Goal: Task Accomplishment & Management: Complete application form

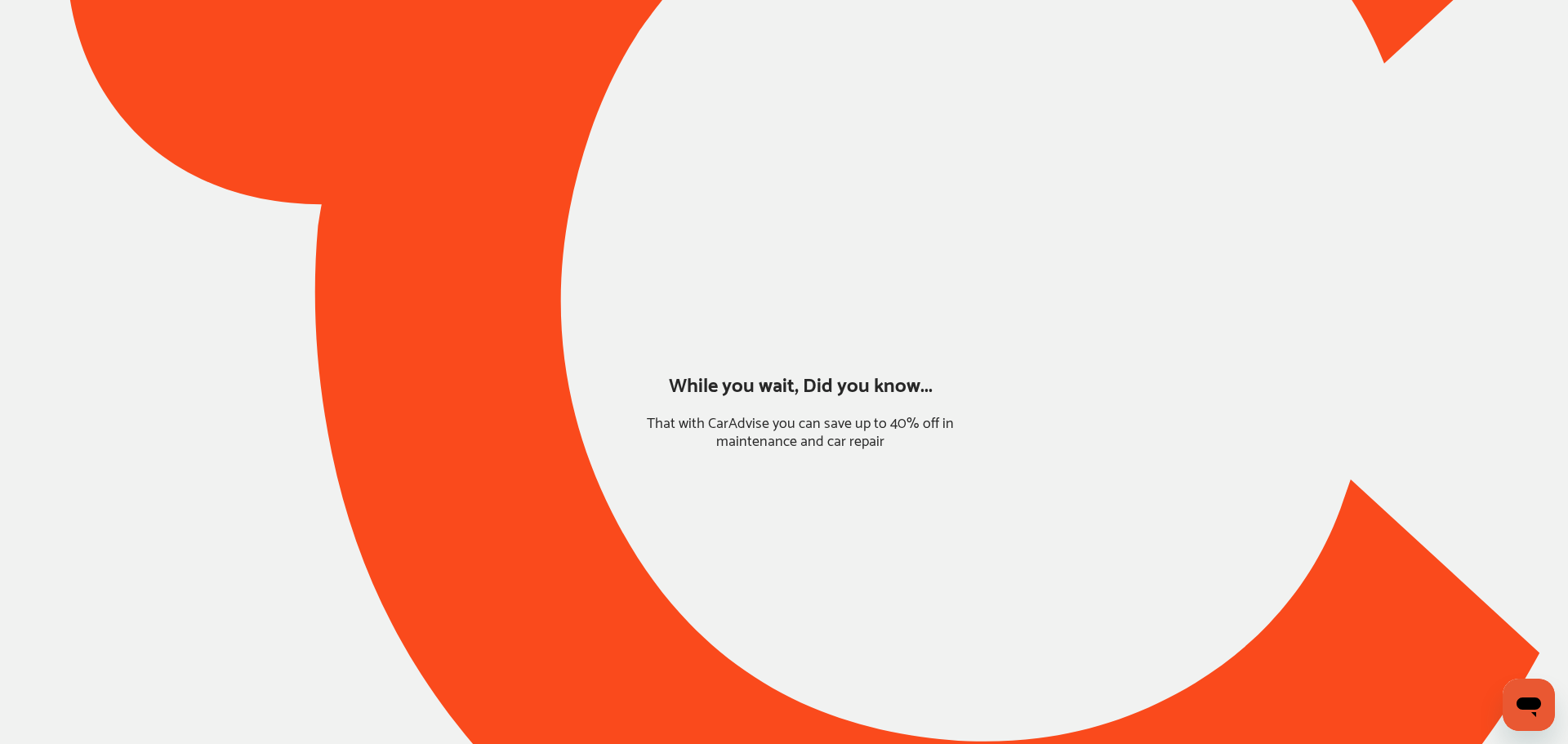
type input "*****"
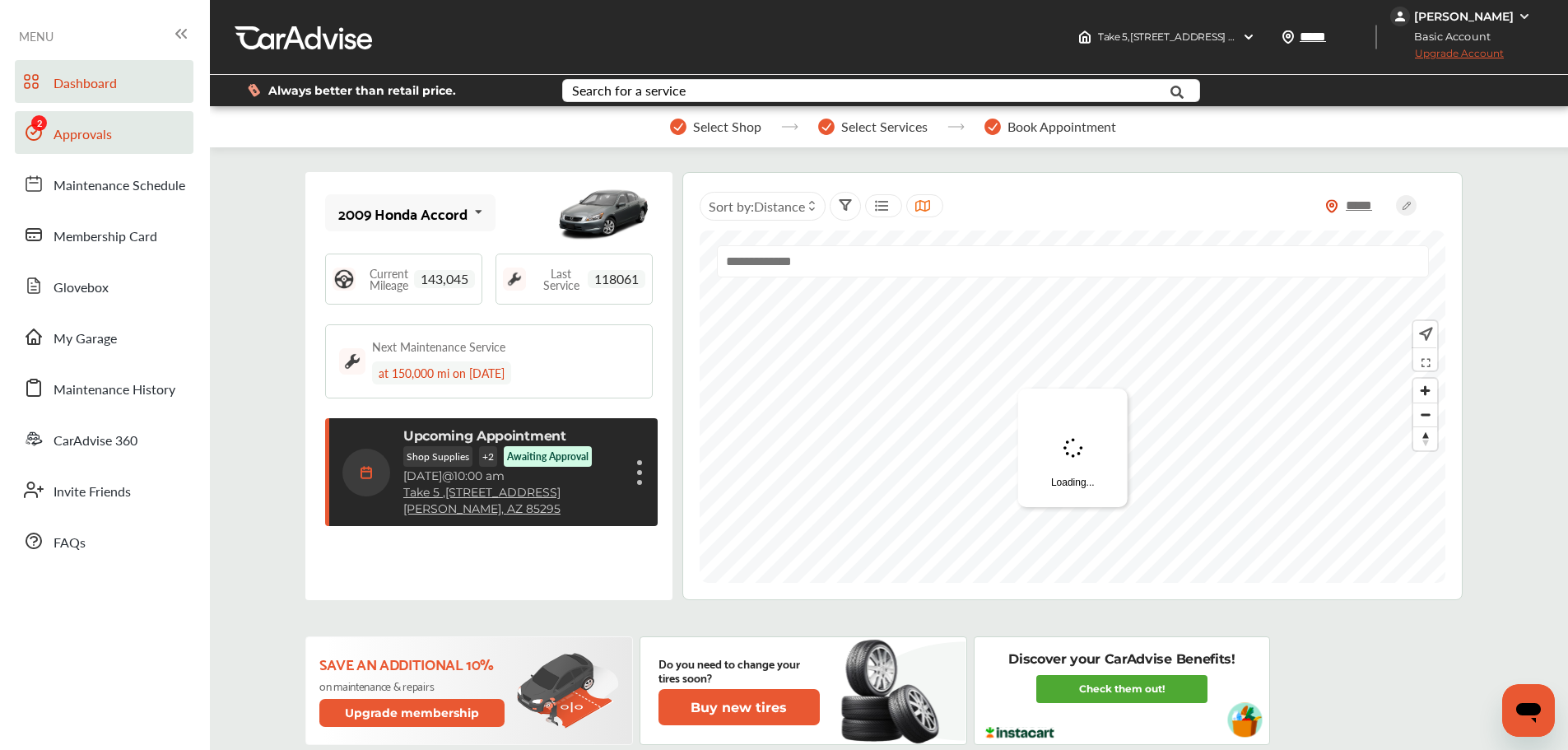
click at [136, 138] on link "Approvals" at bounding box center [104, 132] width 179 height 43
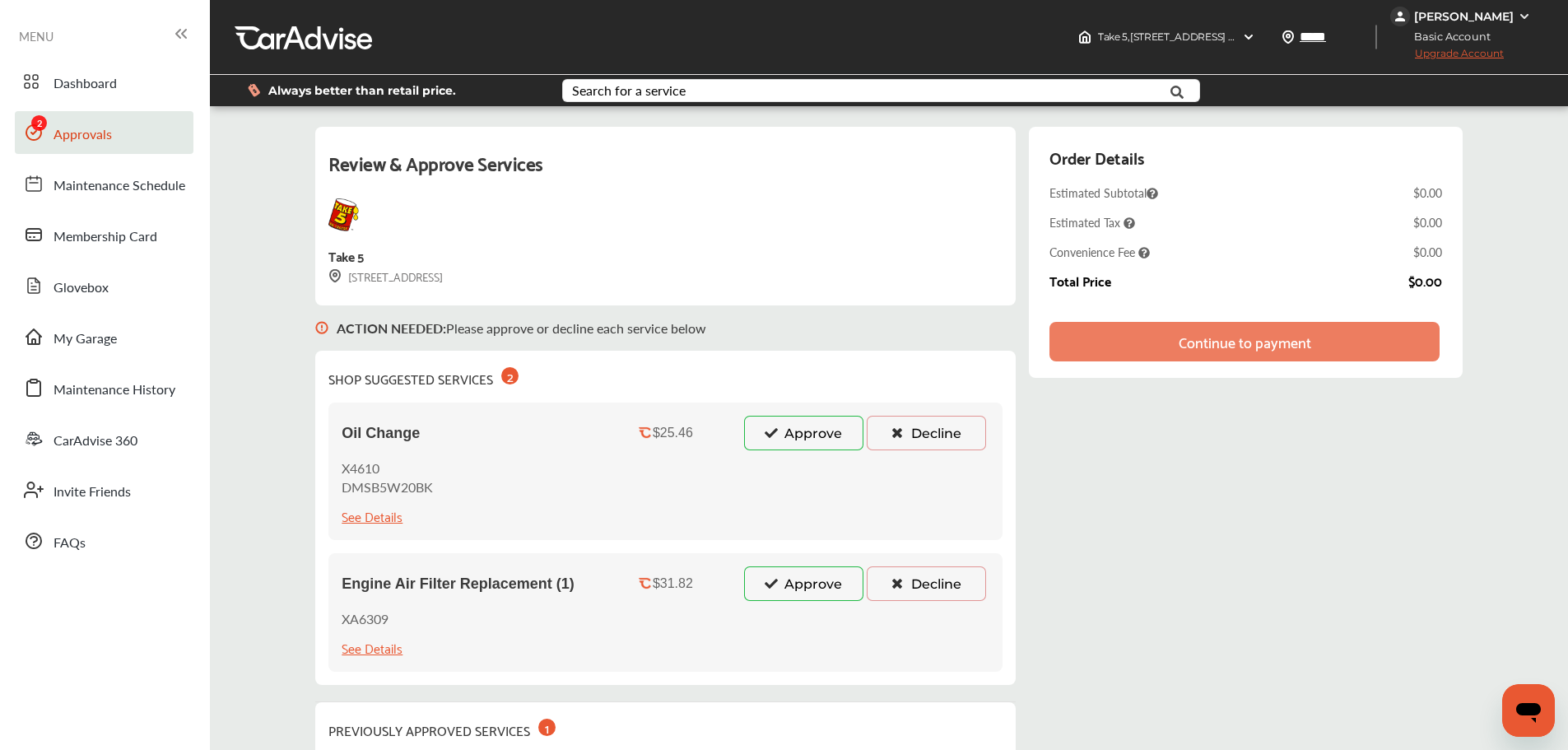
click at [821, 435] on button "Approve" at bounding box center [804, 433] width 119 height 35
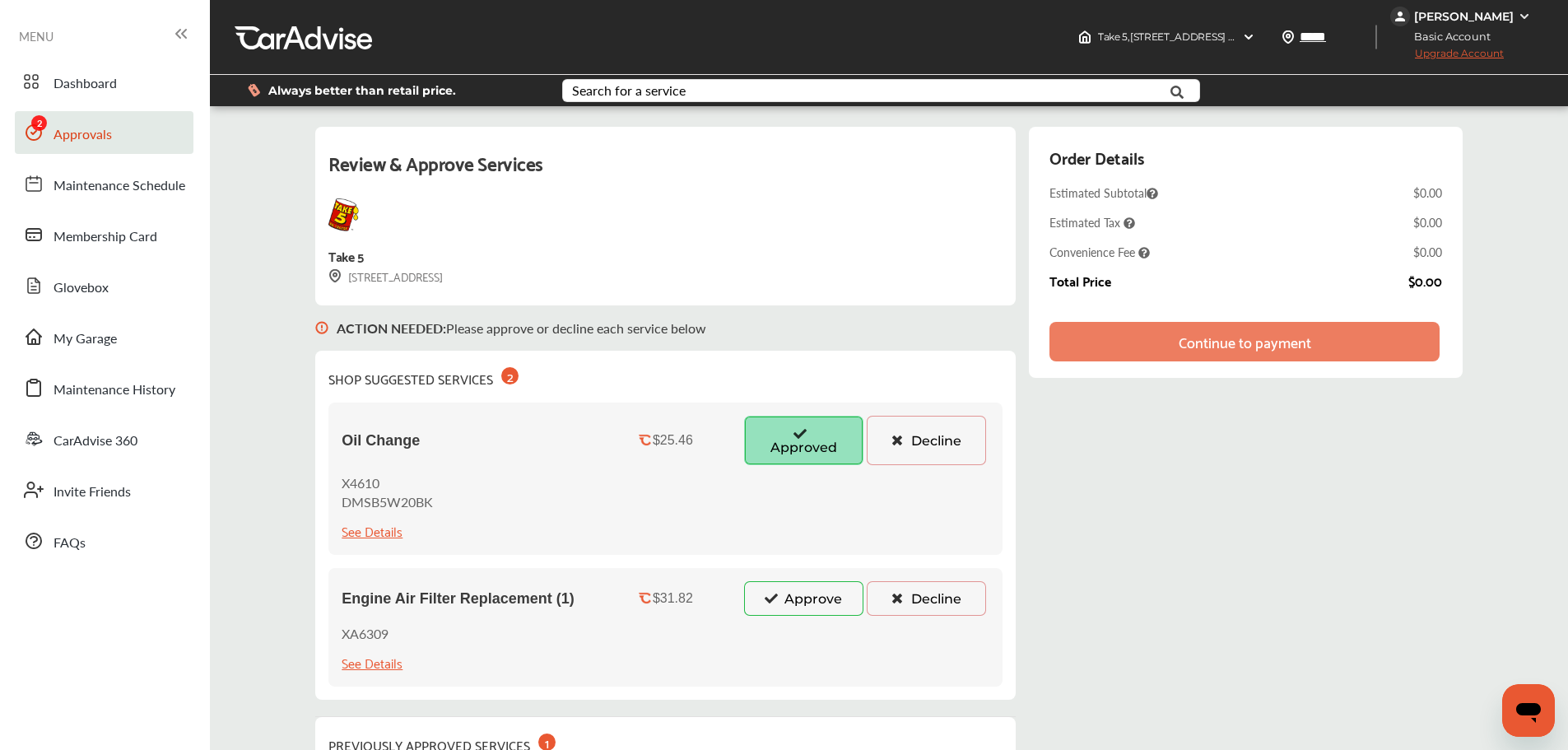
click at [807, 610] on button "Approve" at bounding box center [804, 598] width 119 height 35
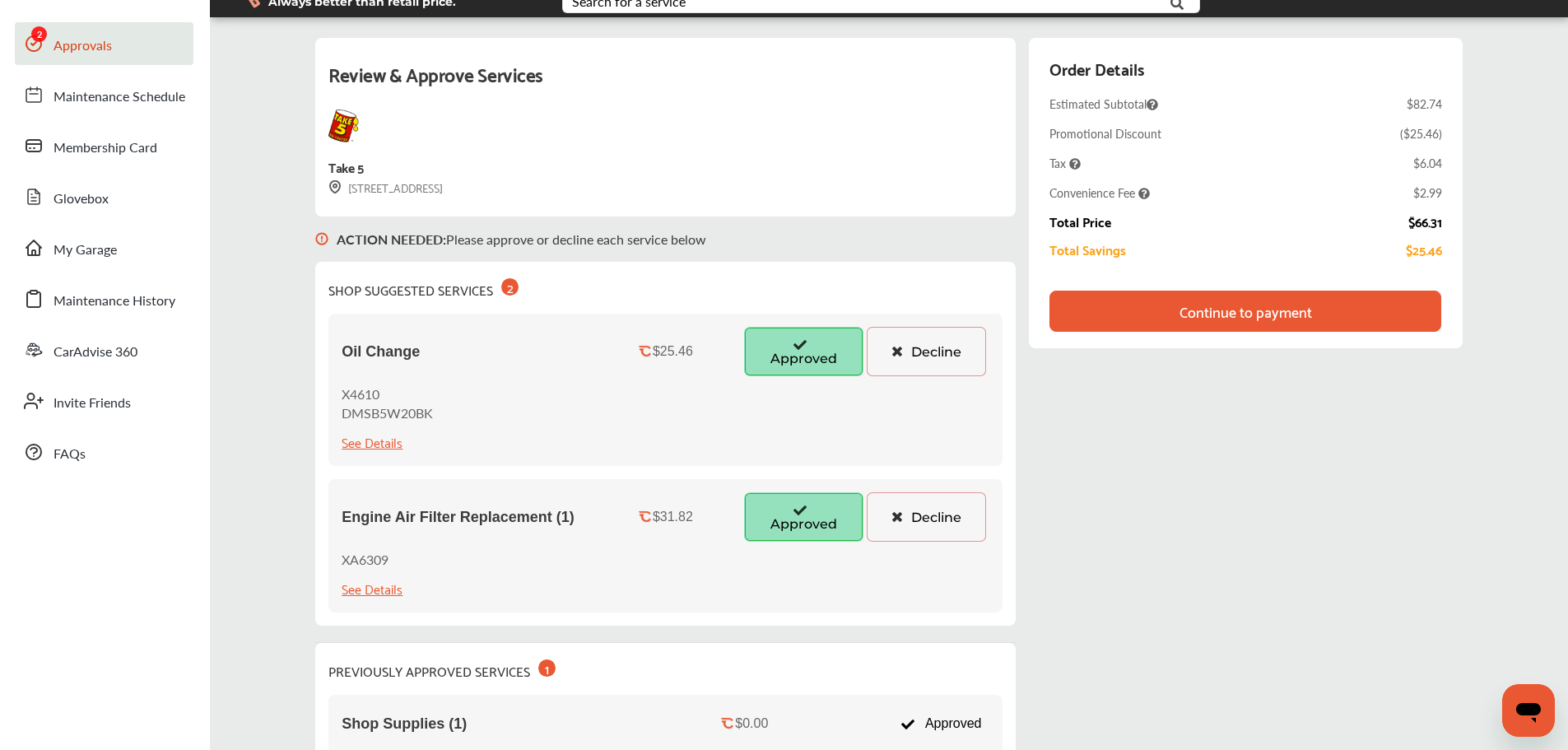
scroll to position [32, 0]
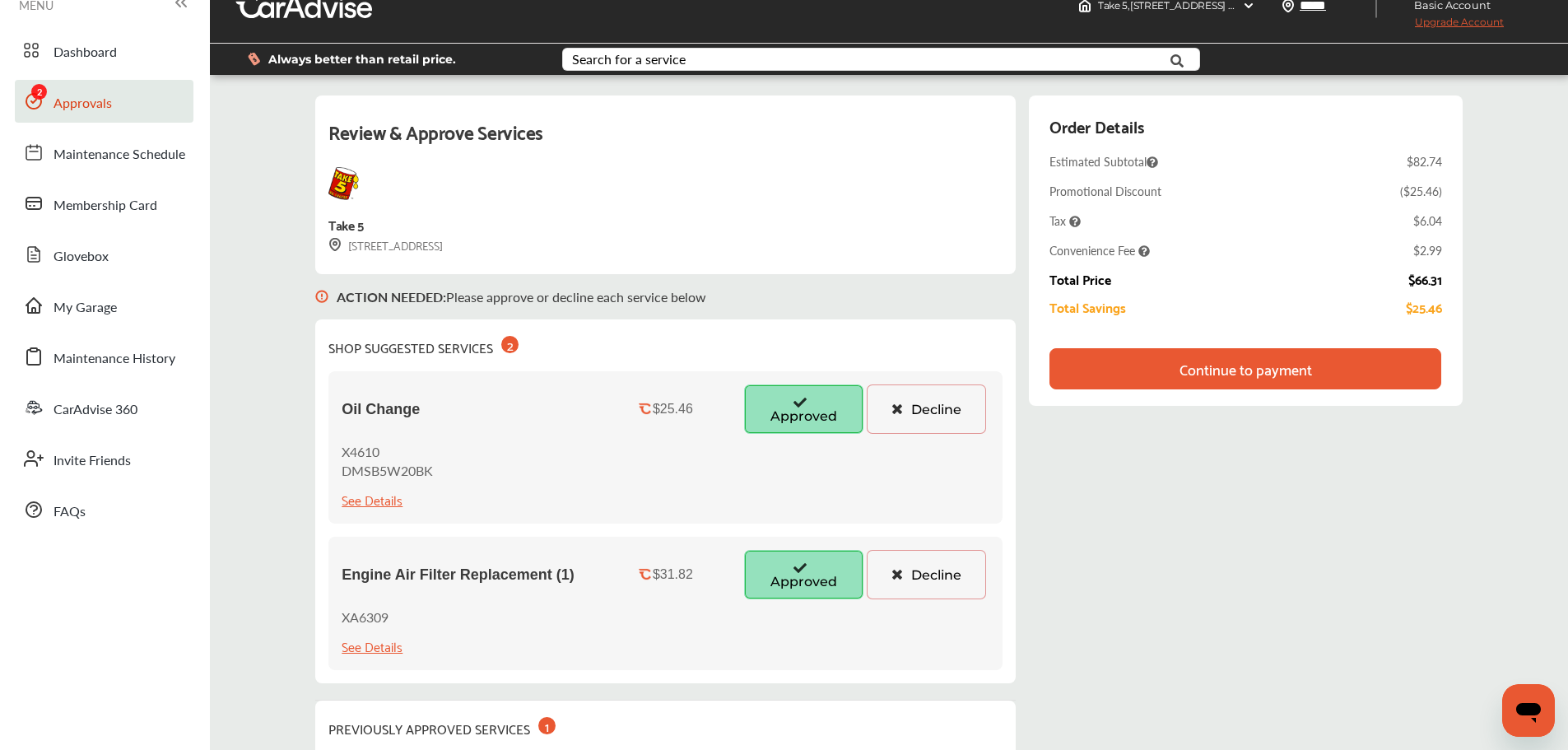
click at [1301, 372] on div "Continue to payment" at bounding box center [1245, 369] width 132 height 17
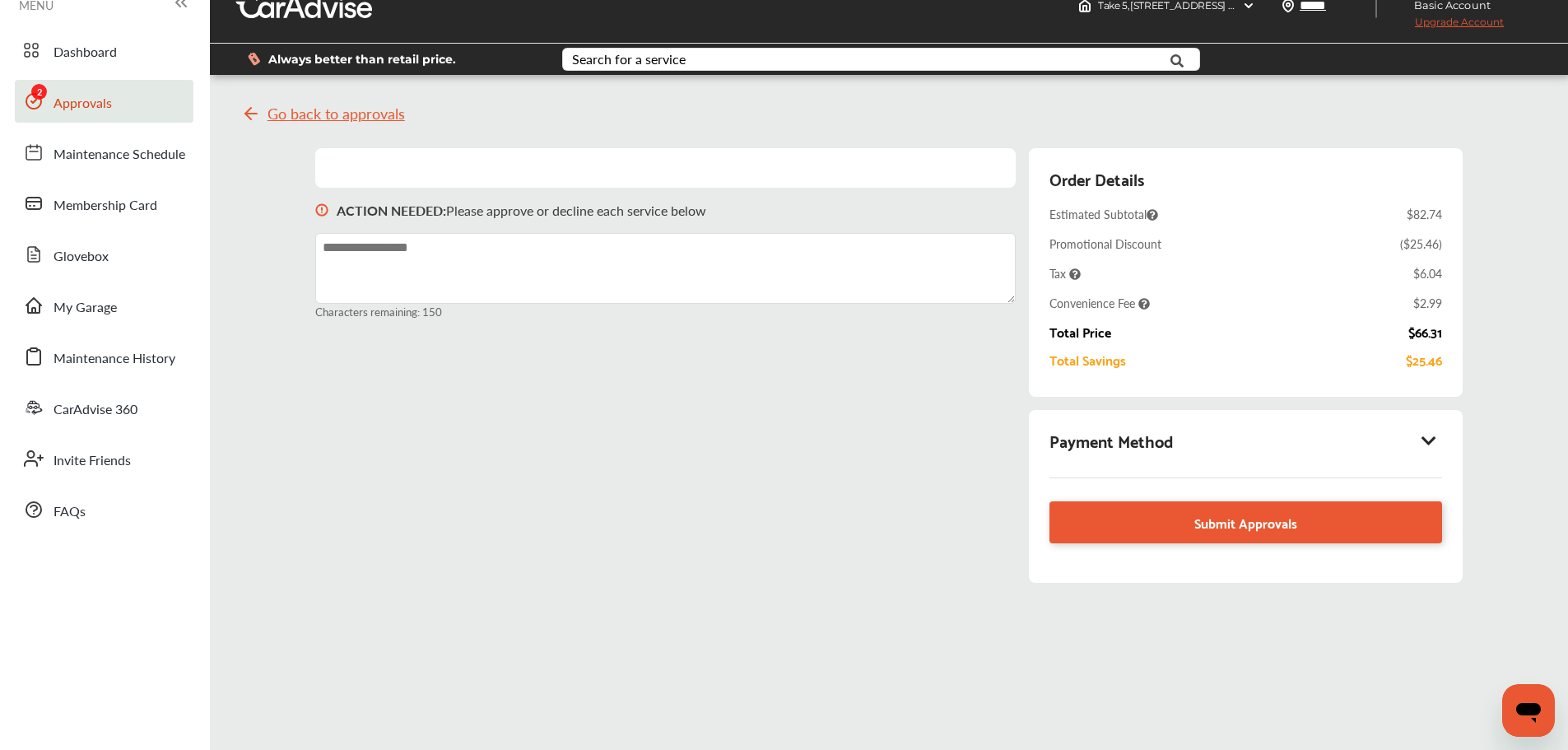
click at [156, 100] on link "Approvals" at bounding box center [104, 100] width 179 height 43
click at [383, 114] on span "Go back to approvals" at bounding box center [336, 113] width 137 height 17
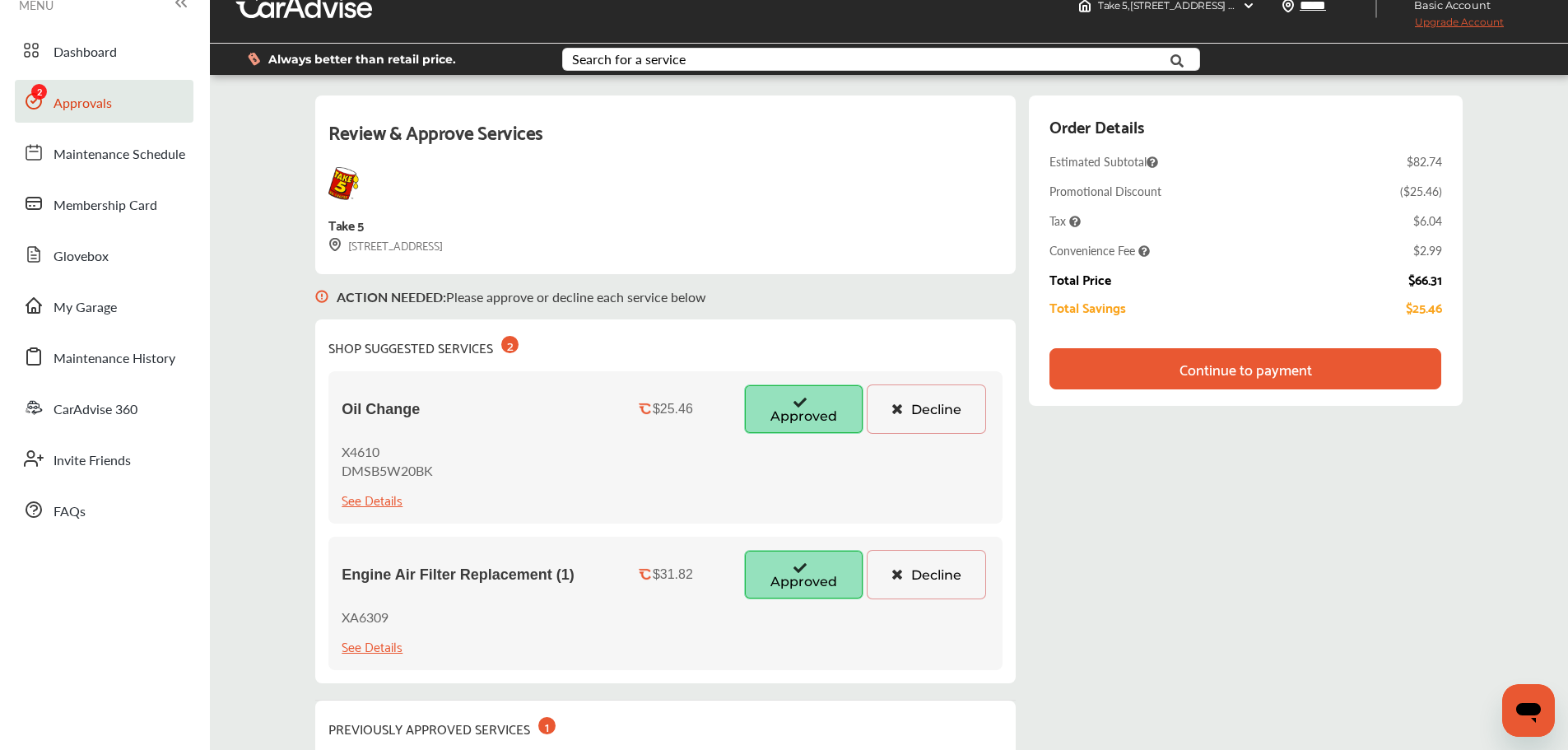
click at [931, 580] on button "Decline" at bounding box center [927, 575] width 119 height 50
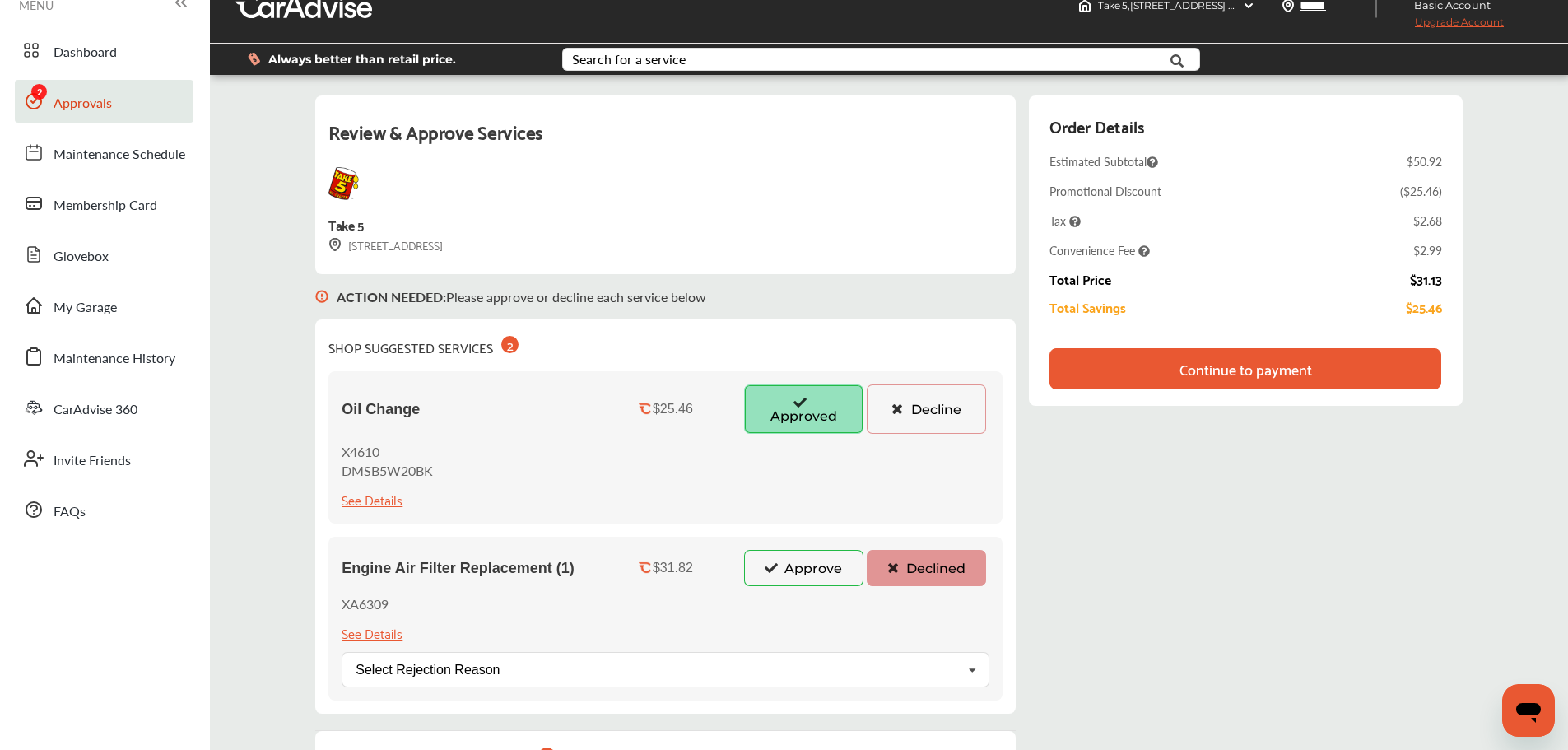
click at [829, 573] on button "Approve" at bounding box center [804, 568] width 119 height 36
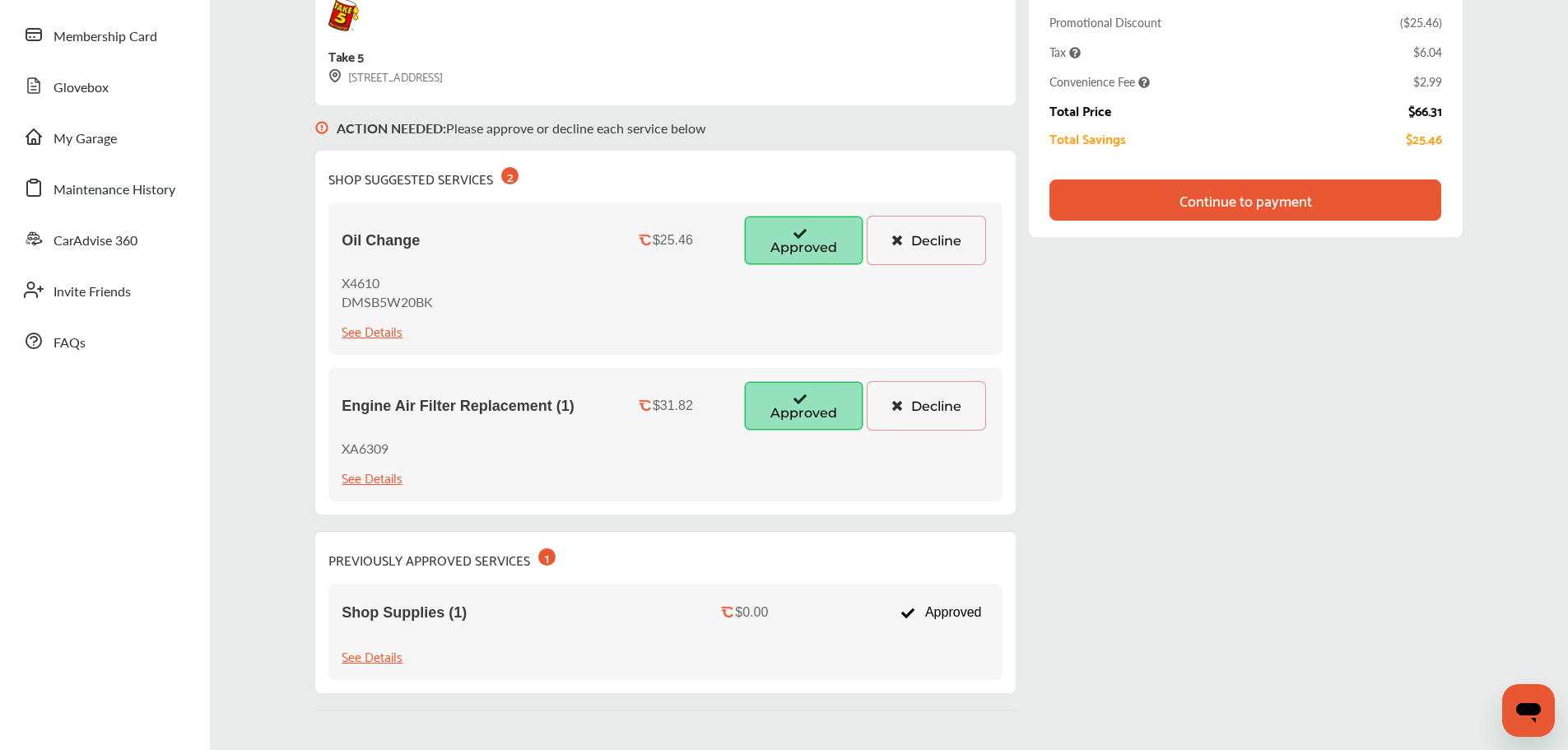
scroll to position [247, 0]
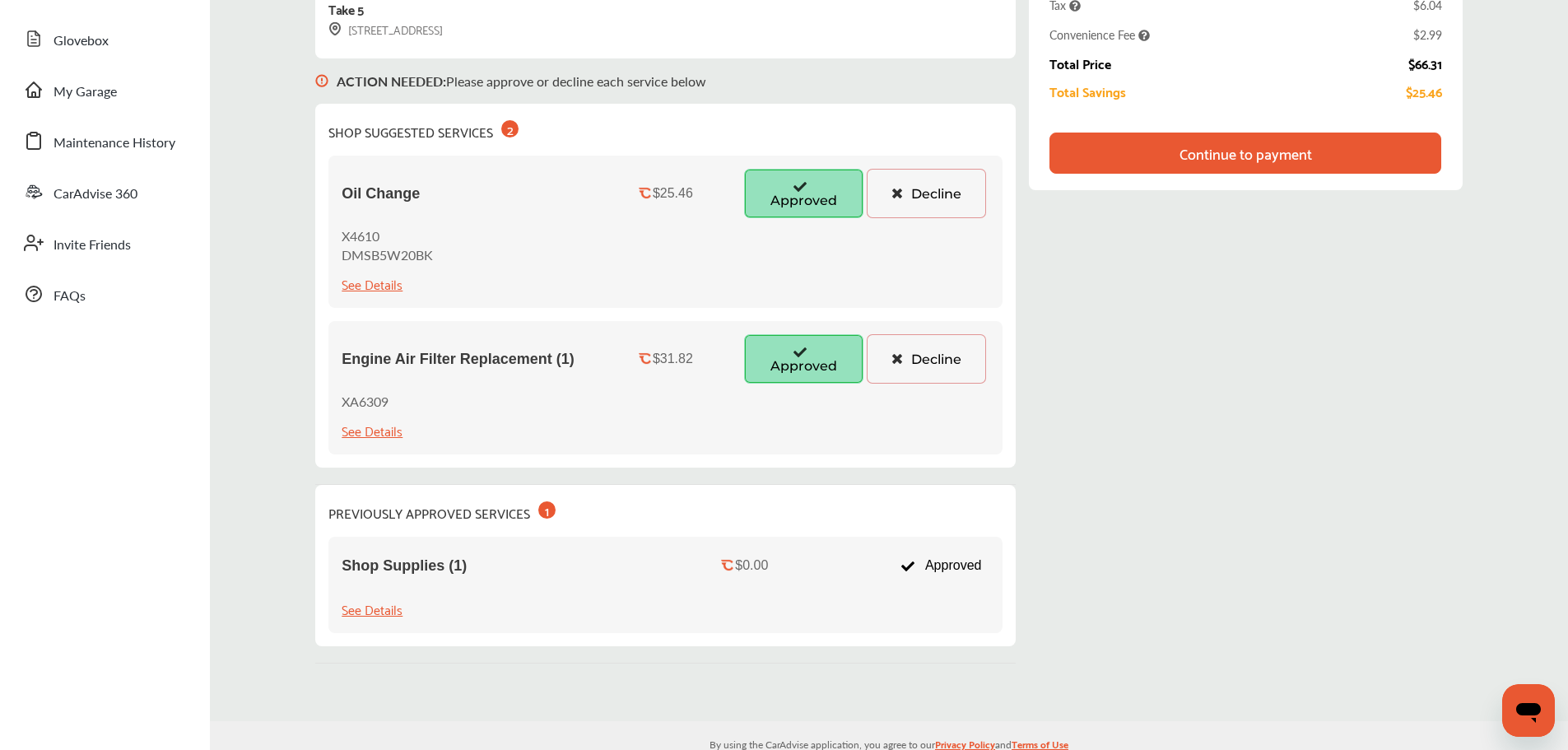
click at [927, 195] on button "Decline" at bounding box center [927, 194] width 119 height 50
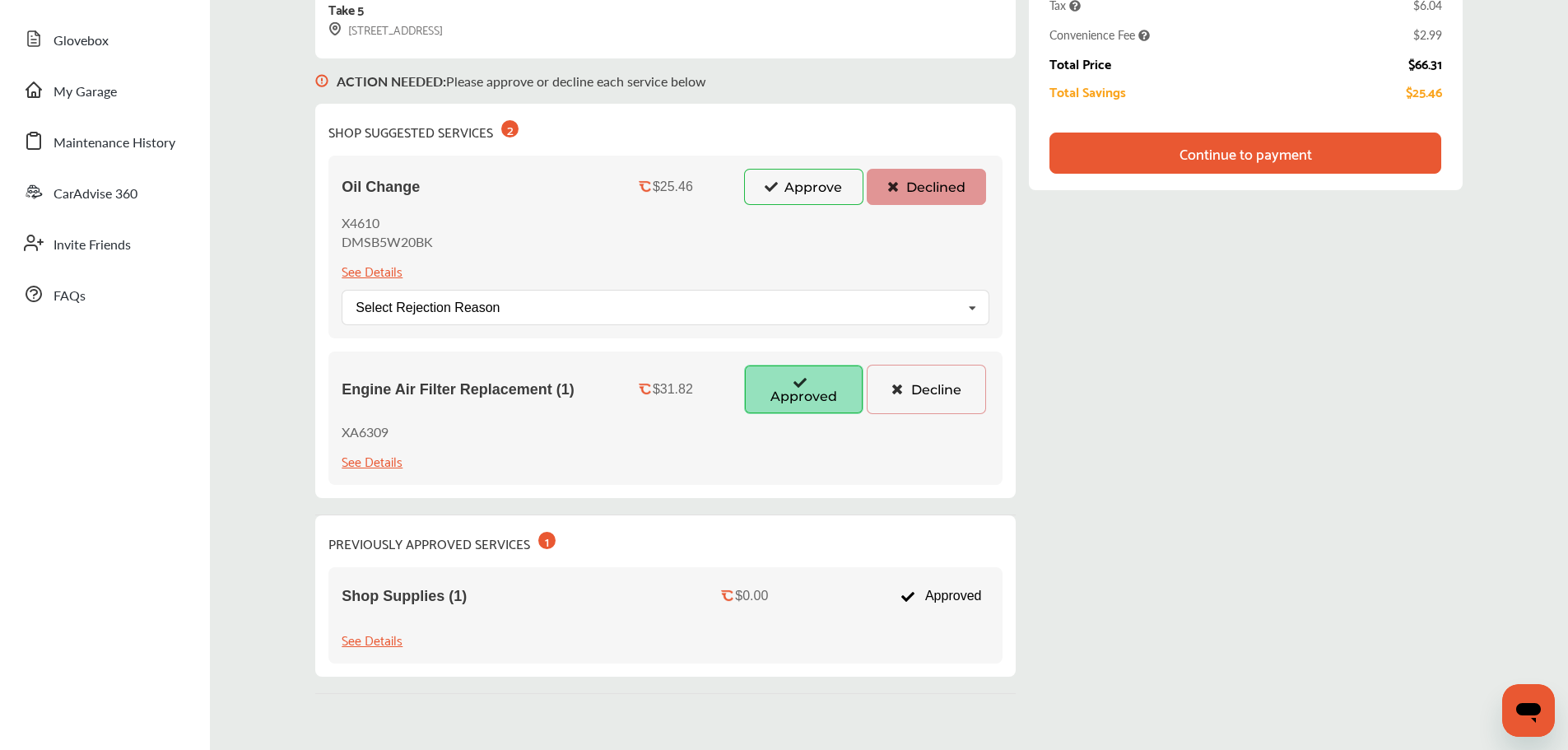
click at [929, 388] on button "Decline" at bounding box center [927, 389] width 119 height 50
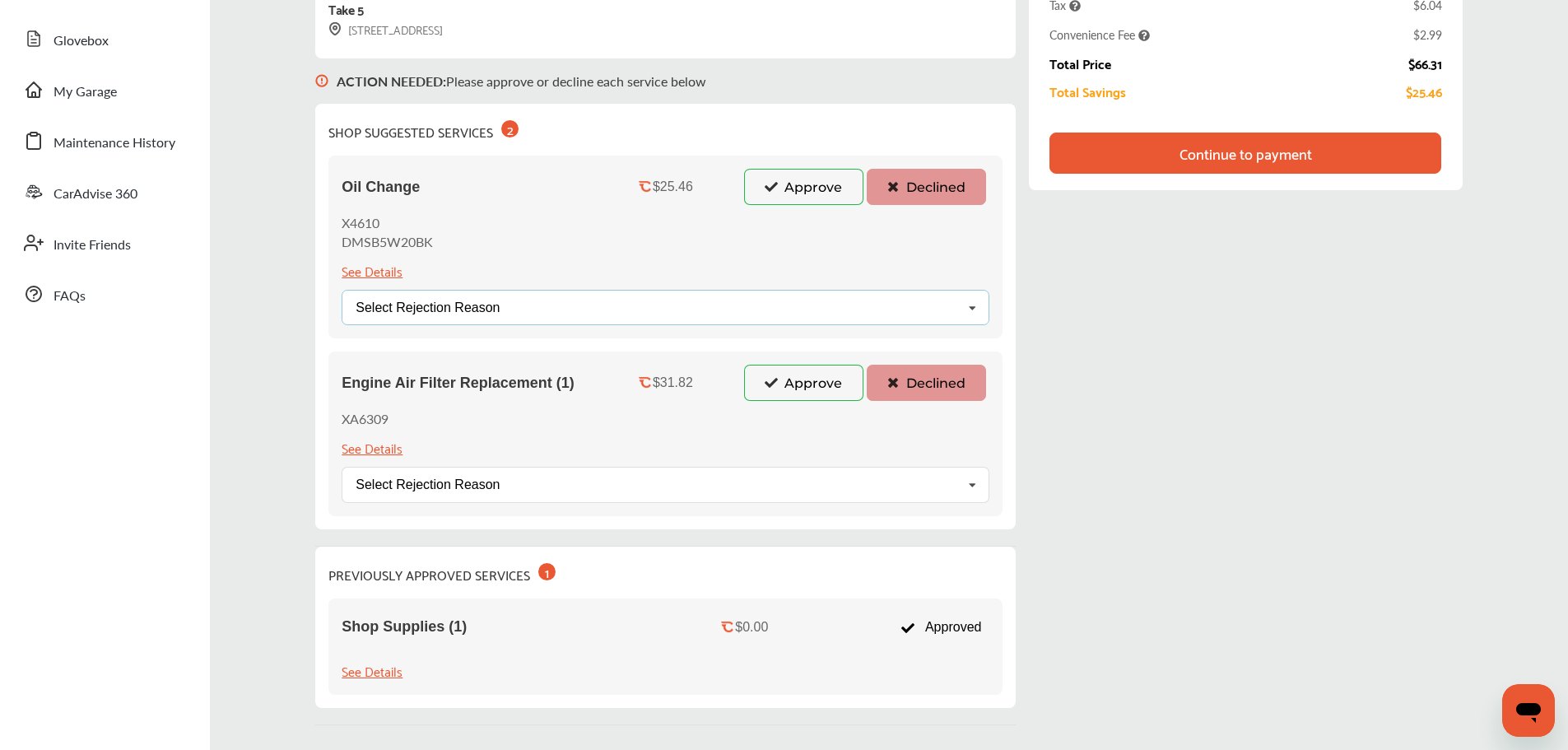
click at [816, 298] on div "Select Rejection Reason Price Not Required More Info Needed Other" at bounding box center [665, 308] width 648 height 36
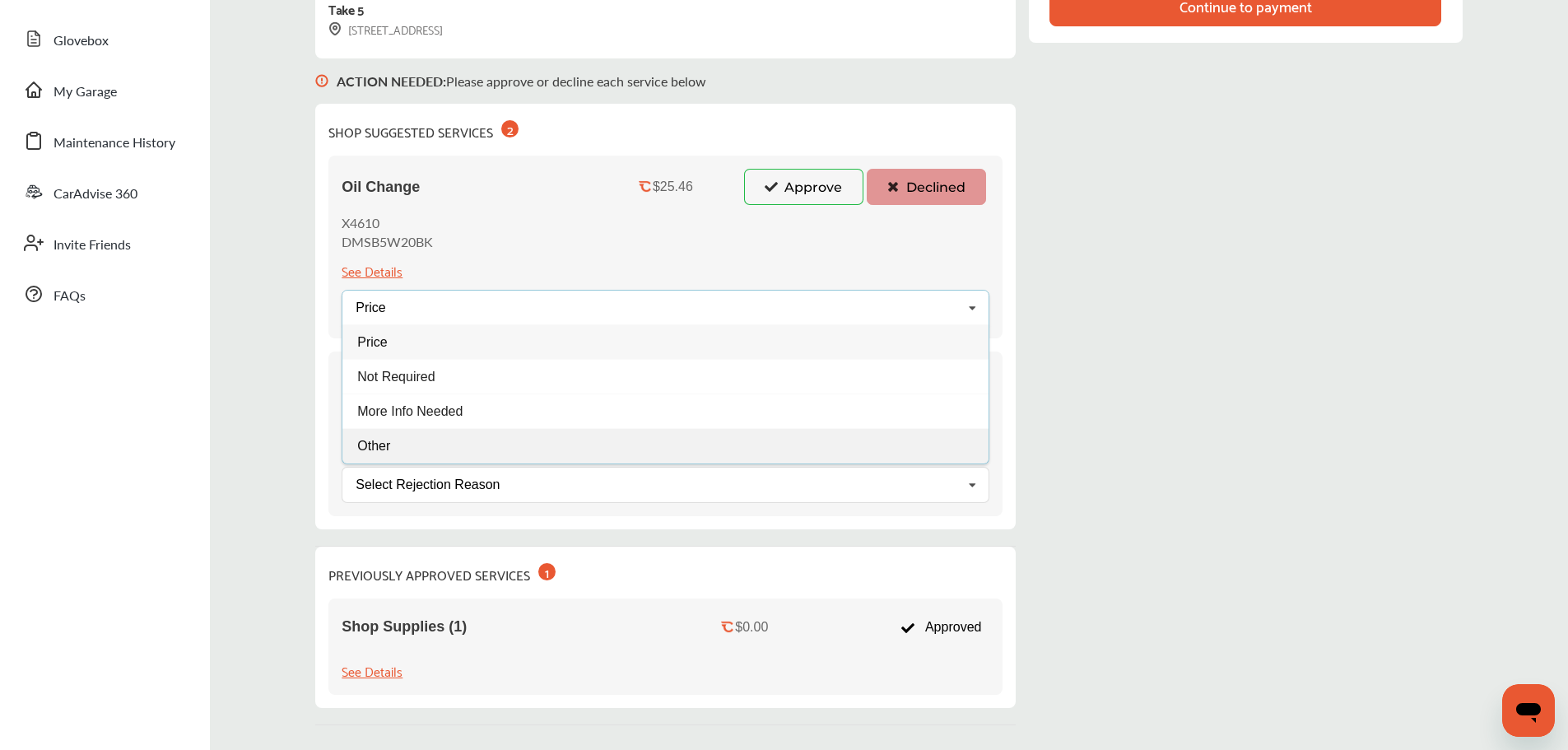
click at [435, 441] on div "Other" at bounding box center [665, 446] width 646 height 35
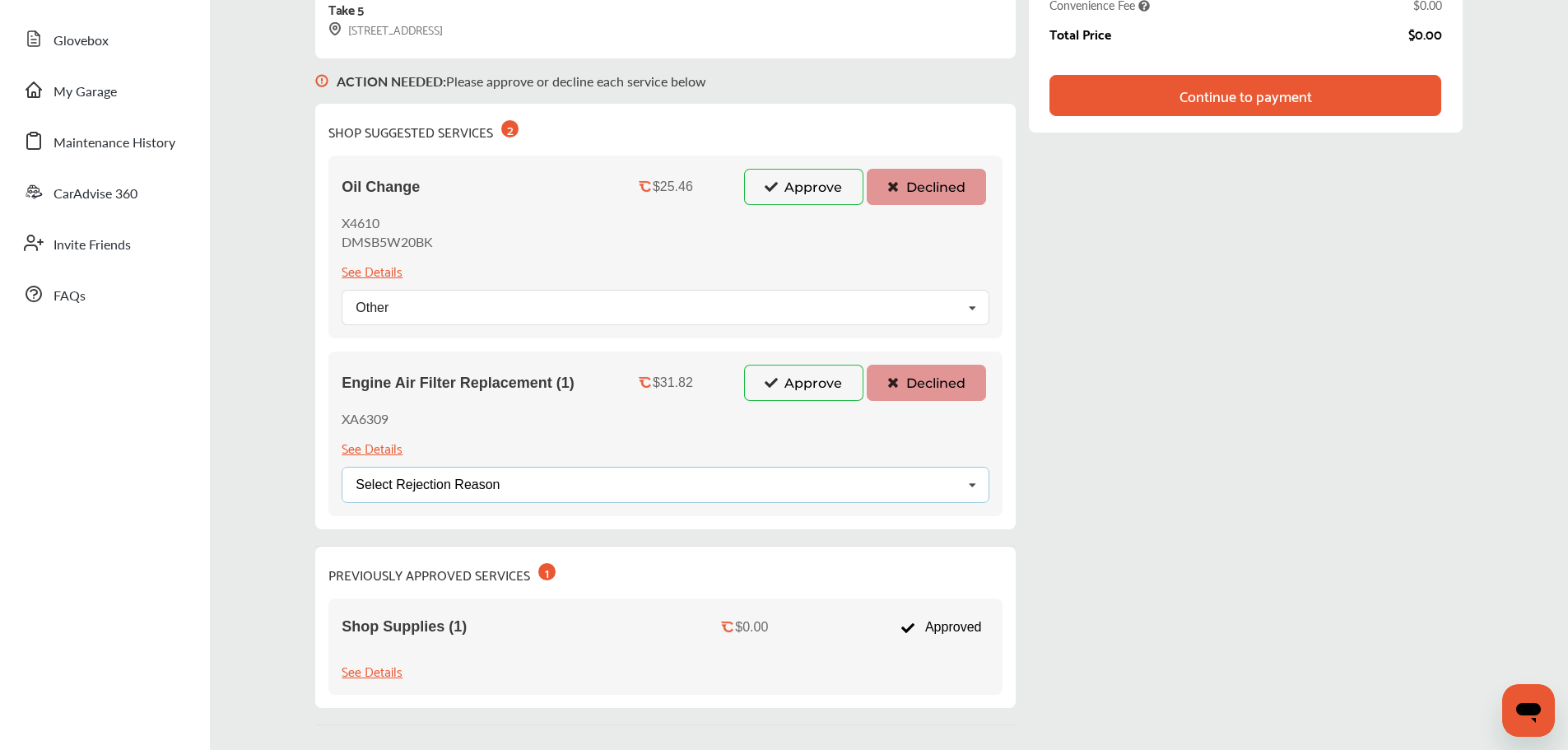
click at [745, 479] on div "Select Rejection Reason Price Not Required More Info Needed Other" at bounding box center [665, 485] width 648 height 36
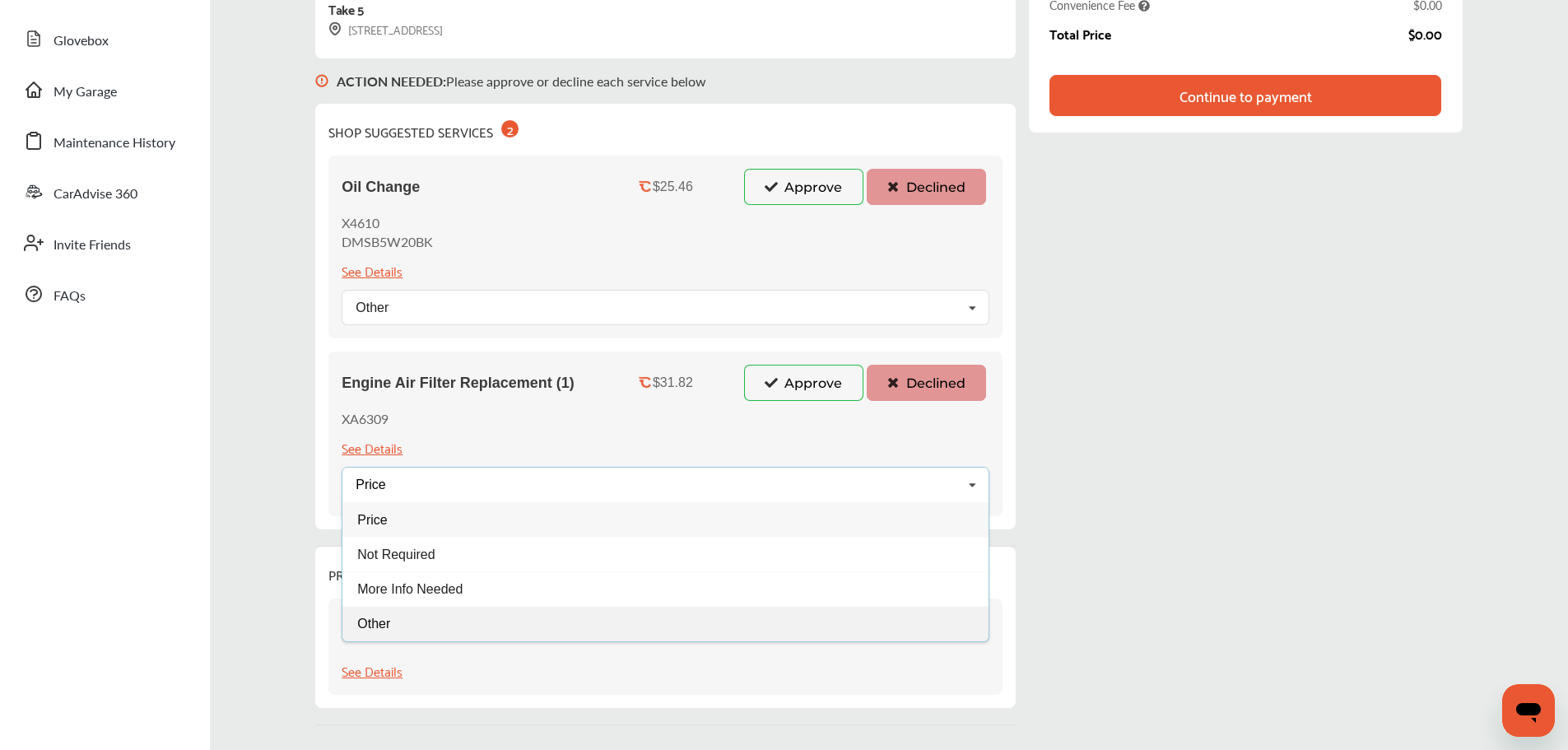
click at [477, 615] on div "Other" at bounding box center [665, 623] width 646 height 35
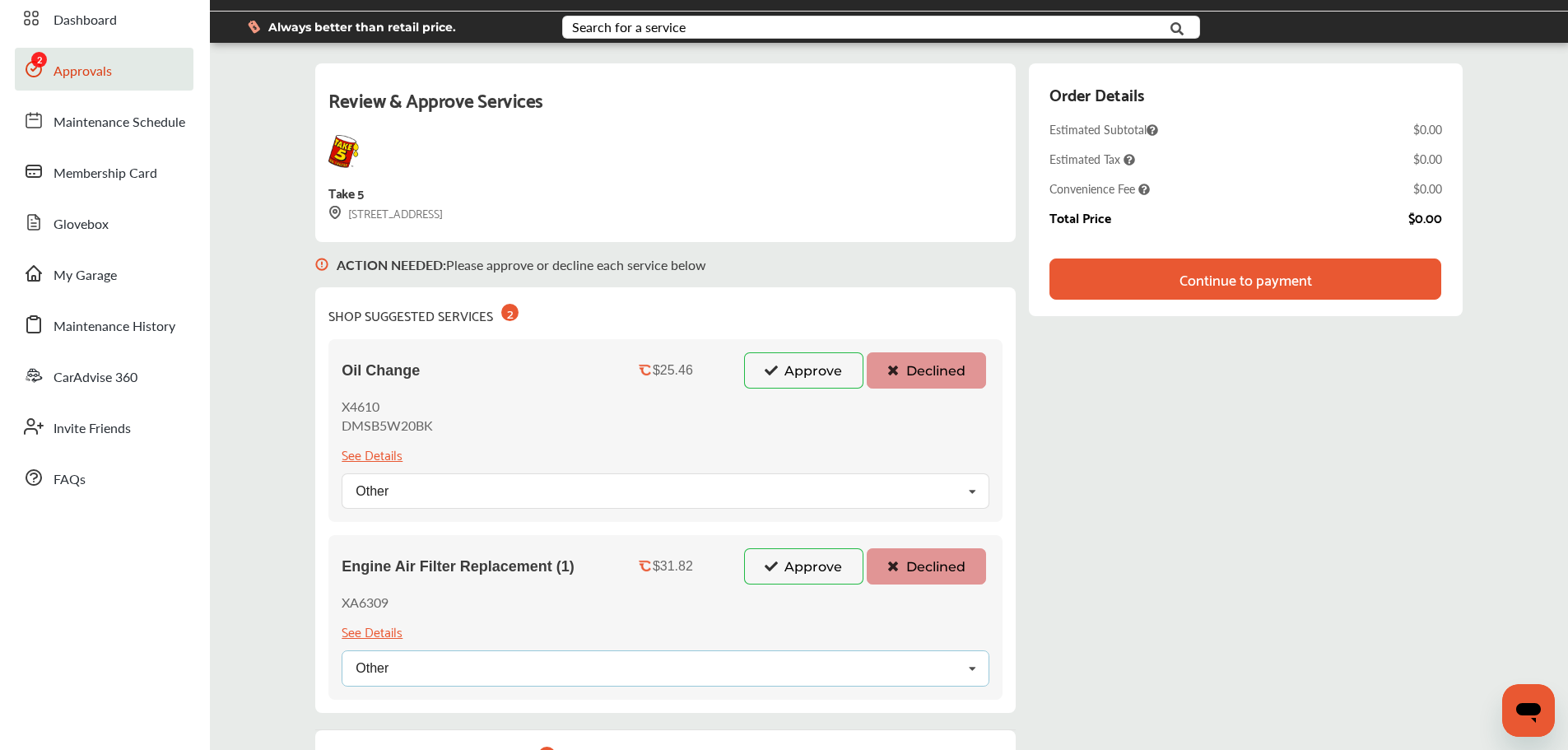
scroll to position [11, 0]
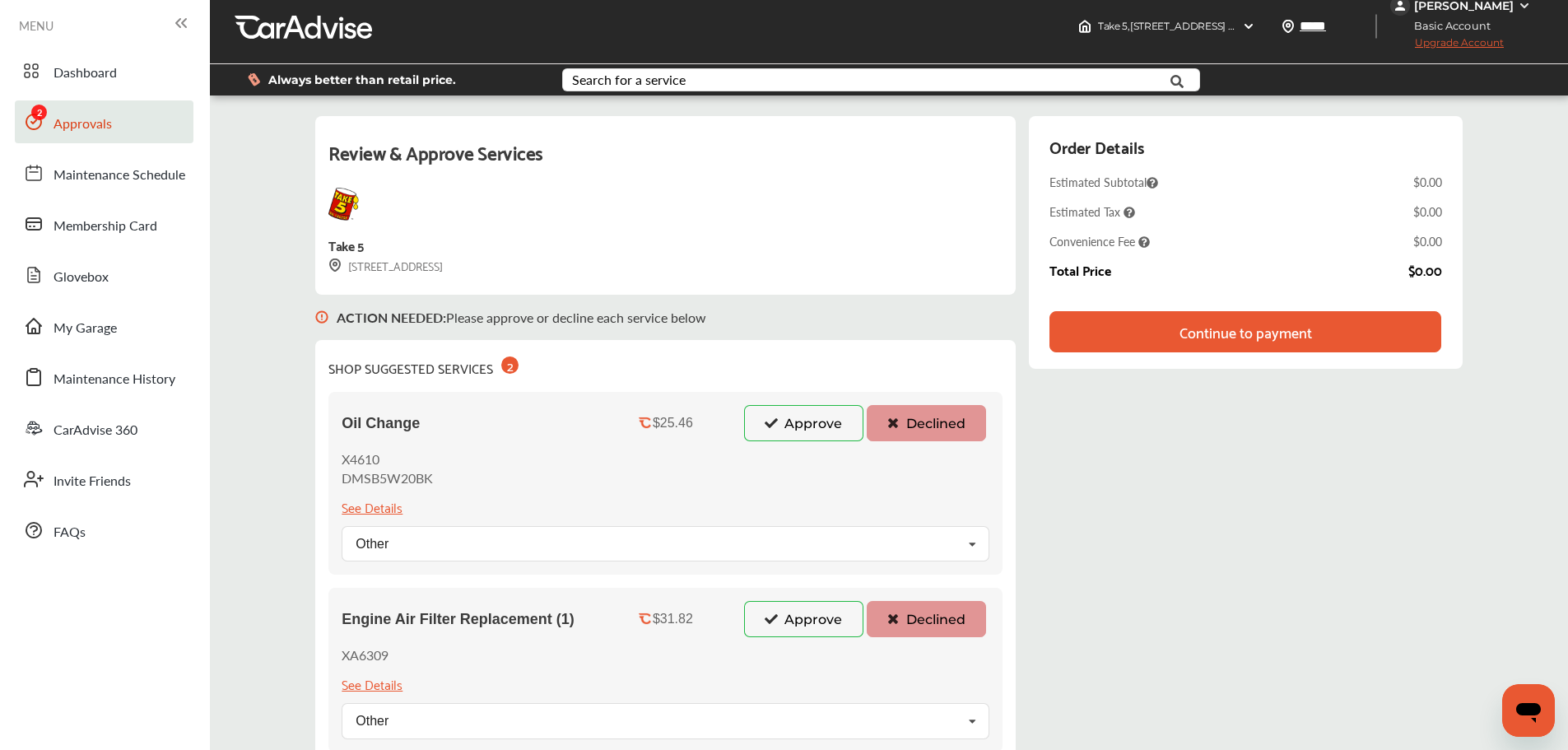
click at [1184, 325] on div "Continue to payment" at bounding box center [1245, 332] width 132 height 17
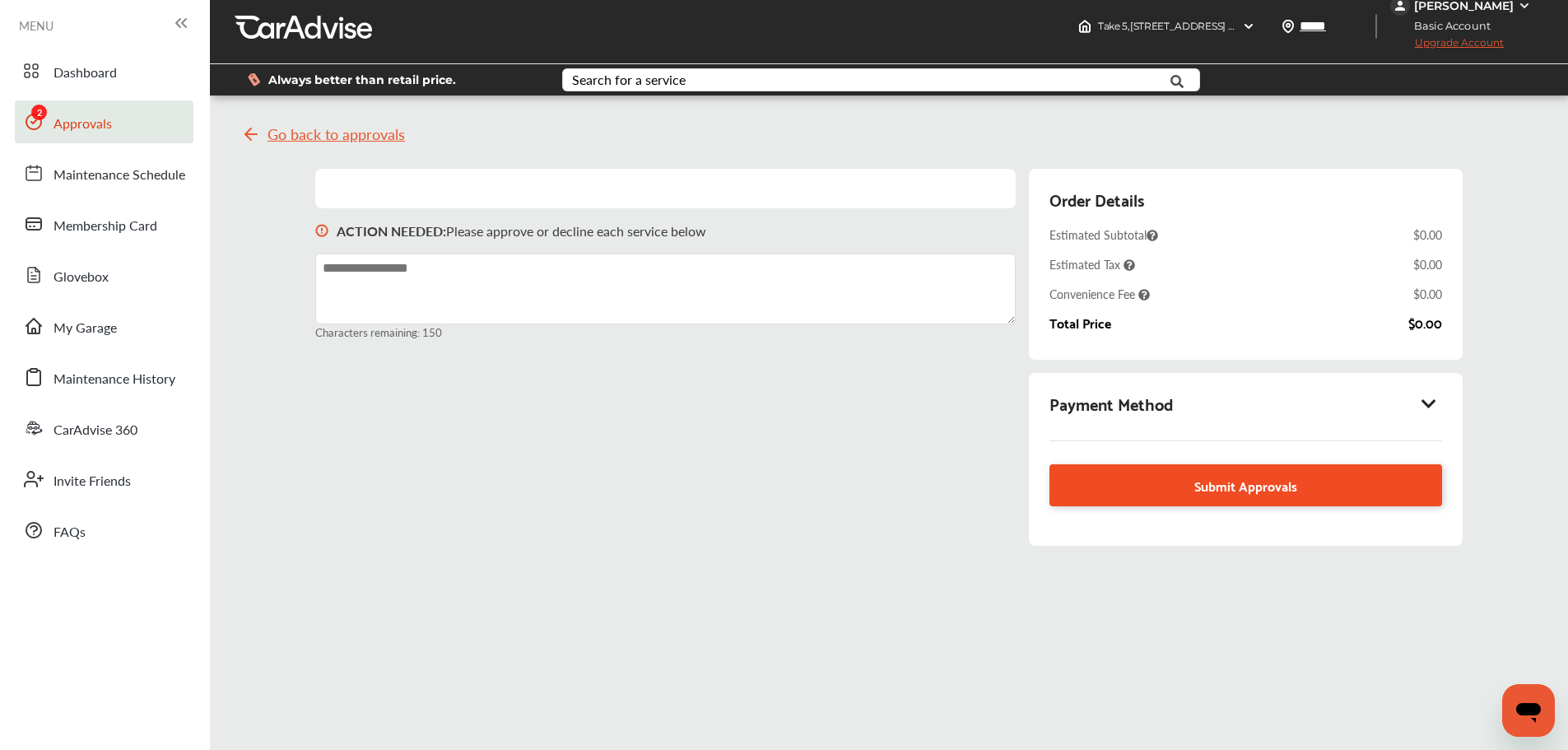
click at [1264, 480] on span "Submit Approvals" at bounding box center [1246, 486] width 103 height 22
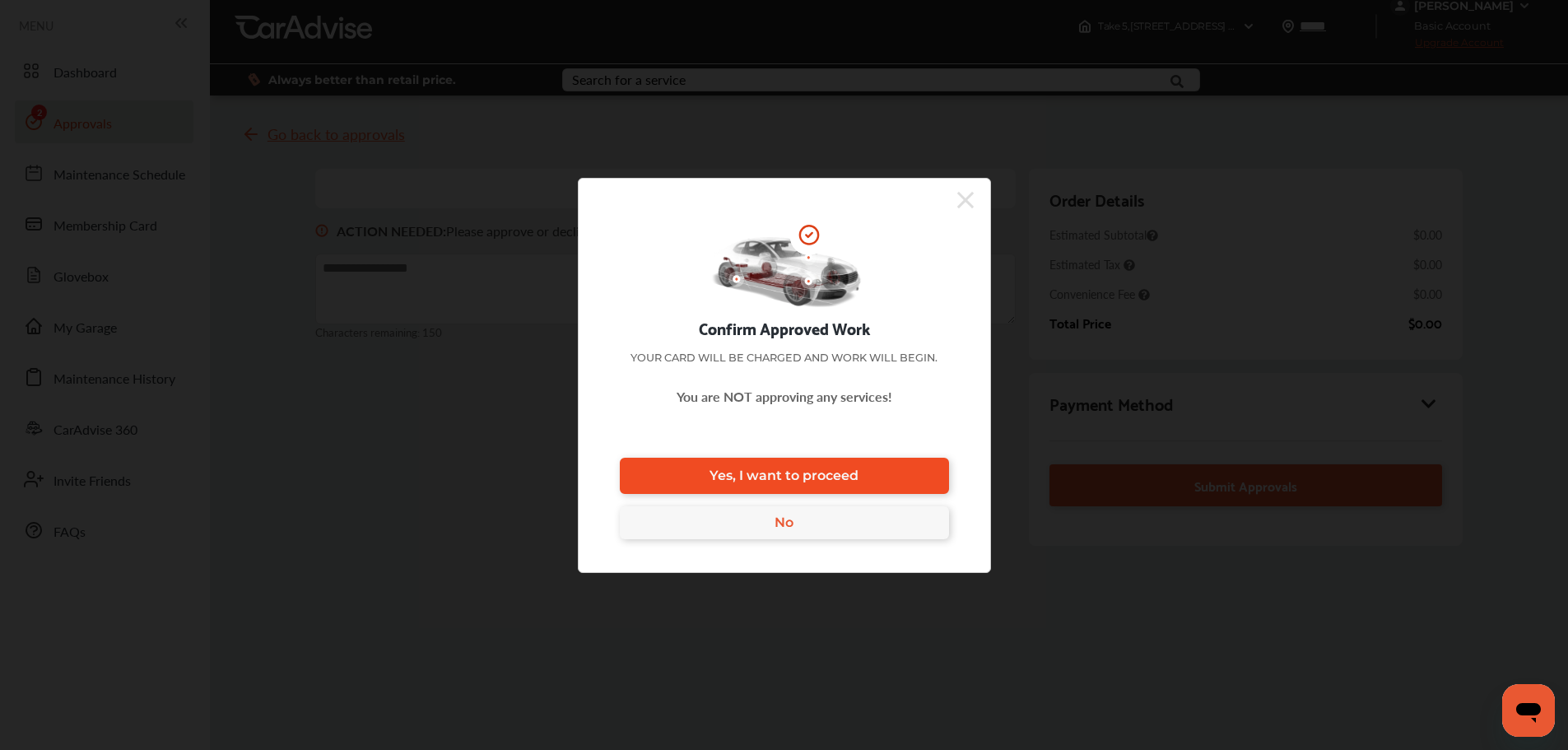
click at [916, 460] on link "Yes, I want to proceed" at bounding box center [784, 476] width 330 height 36
